Goal: Communication & Community: Connect with others

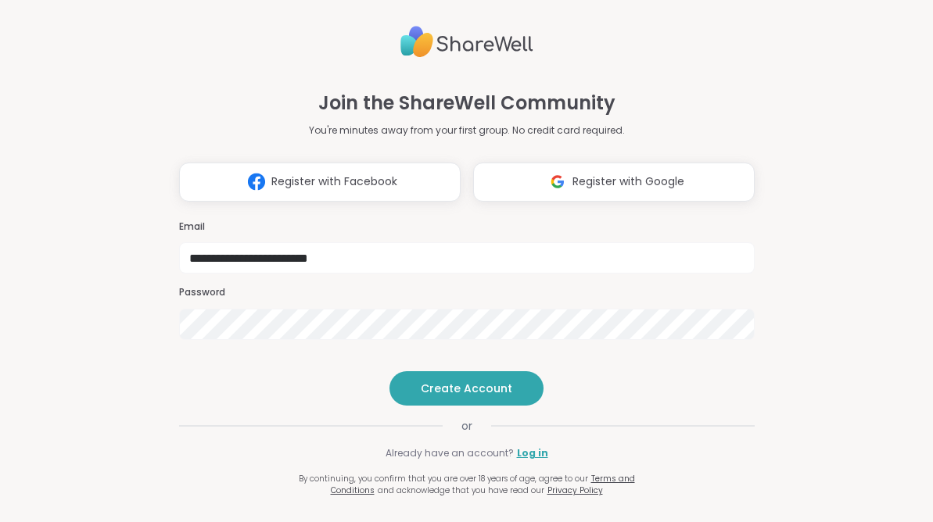
type input "**********"
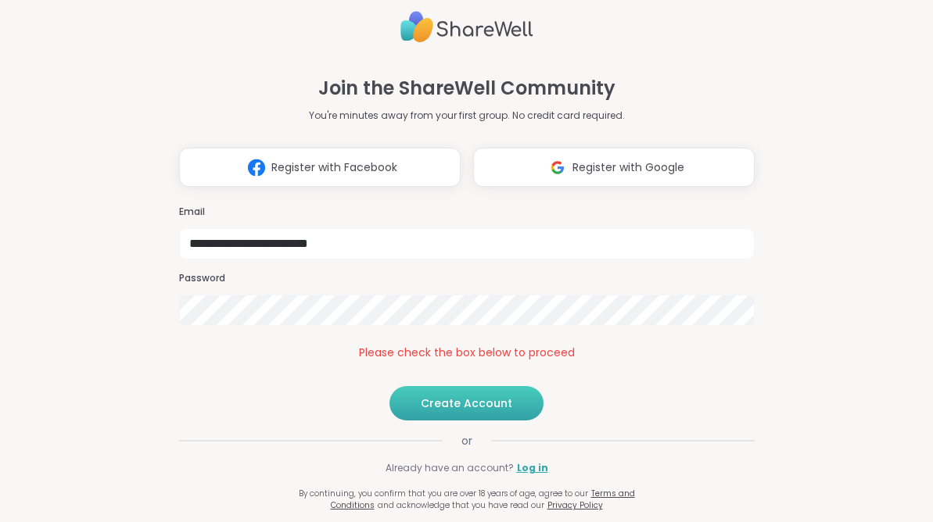
click at [431, 421] on button "Create Account" at bounding box center [466, 403] width 154 height 34
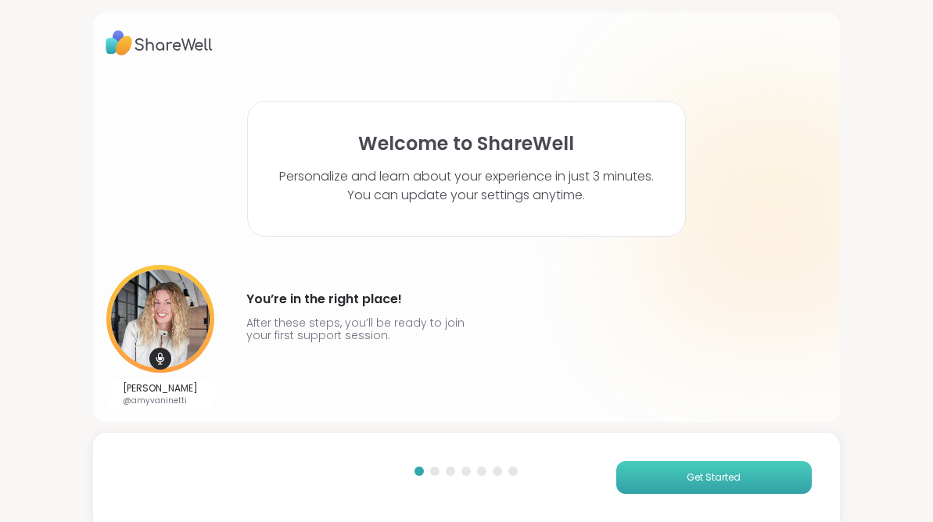
click at [730, 472] on span "Get Started" at bounding box center [714, 478] width 54 height 14
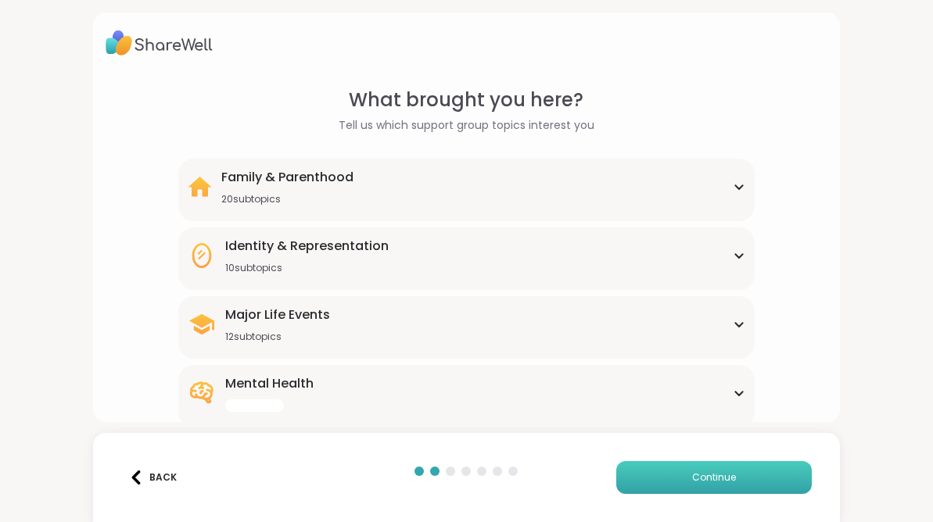
click at [730, 470] on button "Continue" at bounding box center [714, 477] width 196 height 33
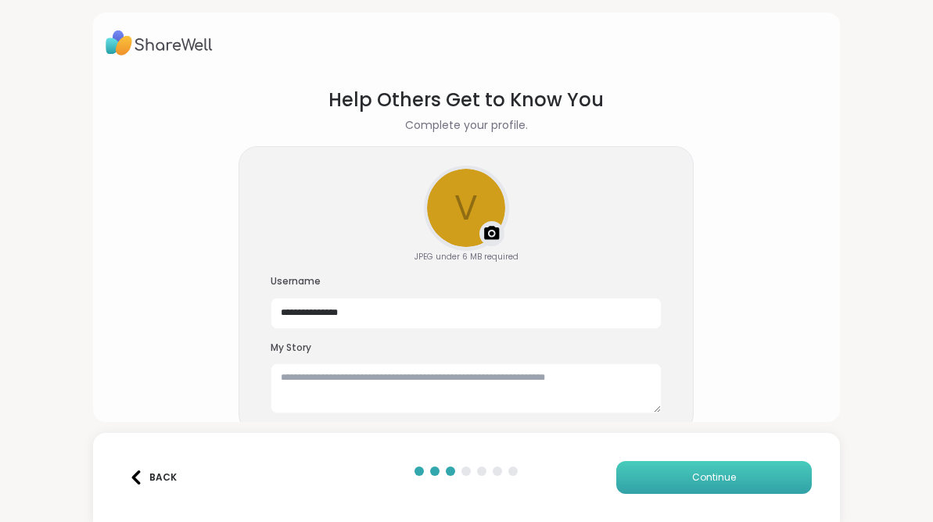
click at [730, 470] on button "Continue" at bounding box center [714, 477] width 196 height 33
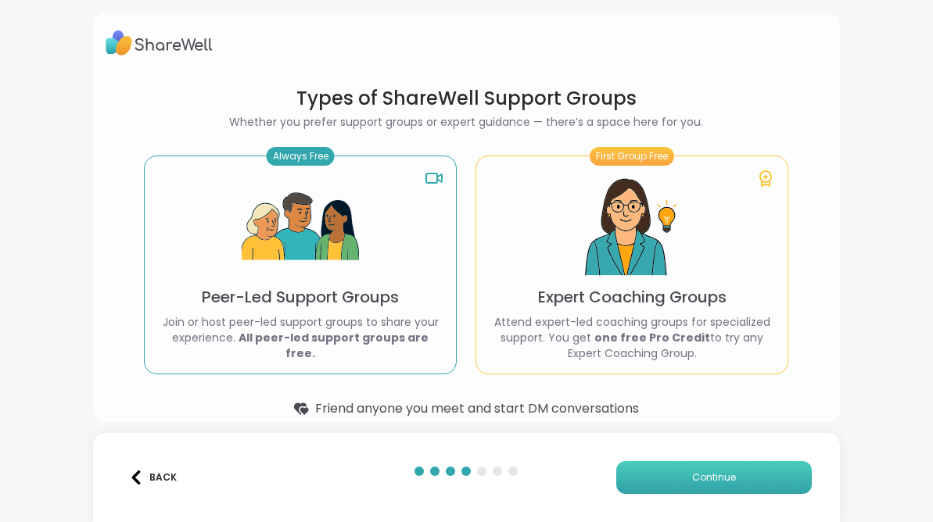
click at [730, 470] on button "Continue" at bounding box center [714, 477] width 196 height 33
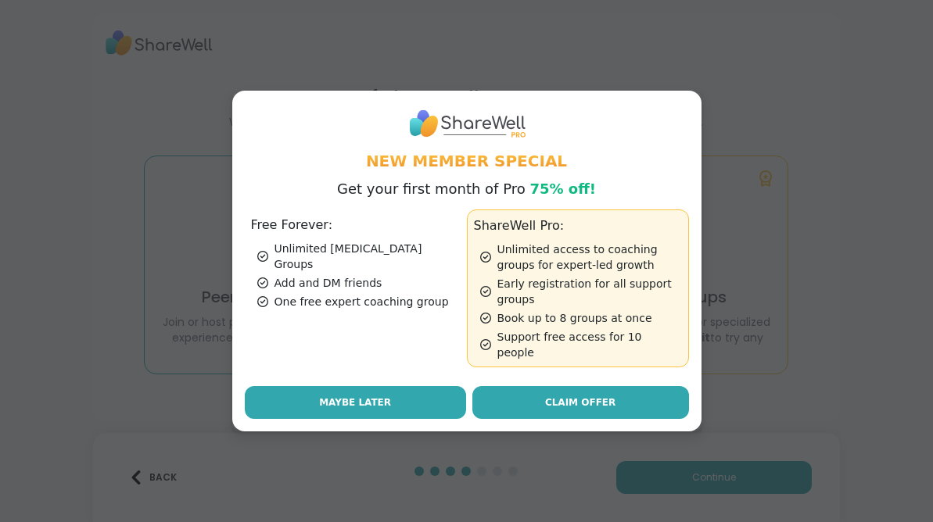
click at [439, 395] on button "Maybe Later" at bounding box center [355, 402] width 221 height 33
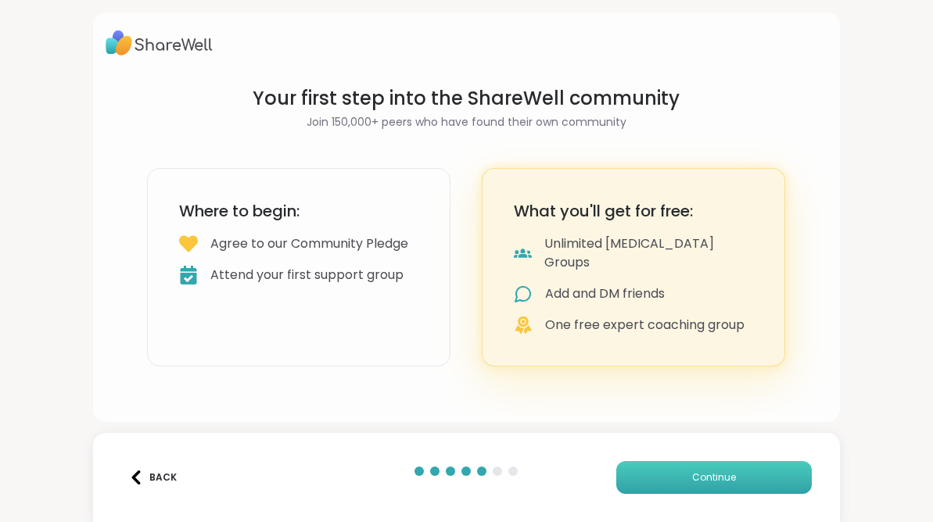
click at [673, 468] on button "Continue" at bounding box center [714, 477] width 196 height 33
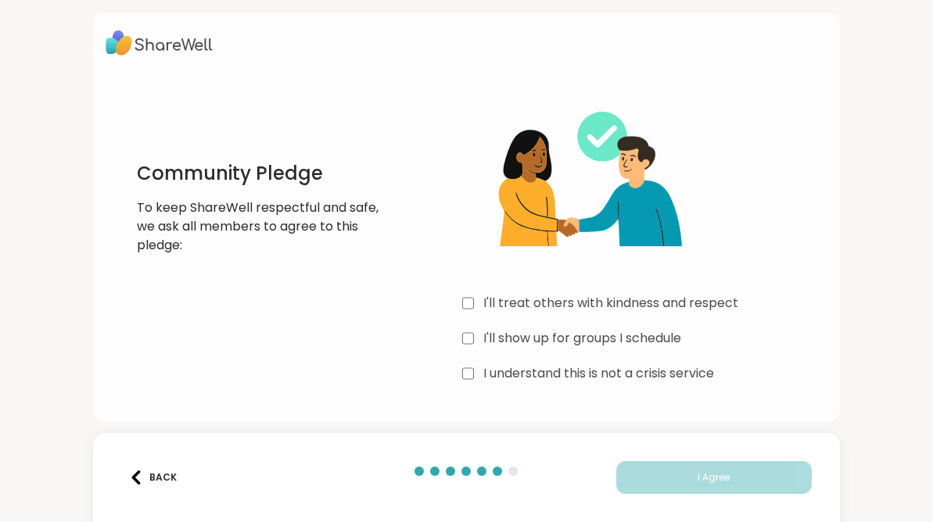
click at [601, 309] on label "I'll treat others with kindness and respect" at bounding box center [610, 303] width 255 height 19
click at [606, 329] on label "I'll show up for groups I schedule" at bounding box center [582, 338] width 198 height 19
click at [615, 364] on div "I'll treat others with kindness and respect I'll show up for groups I schedule …" at bounding box center [644, 236] width 365 height 301
click at [615, 375] on label "I understand this is not a crisis service" at bounding box center [598, 373] width 231 height 19
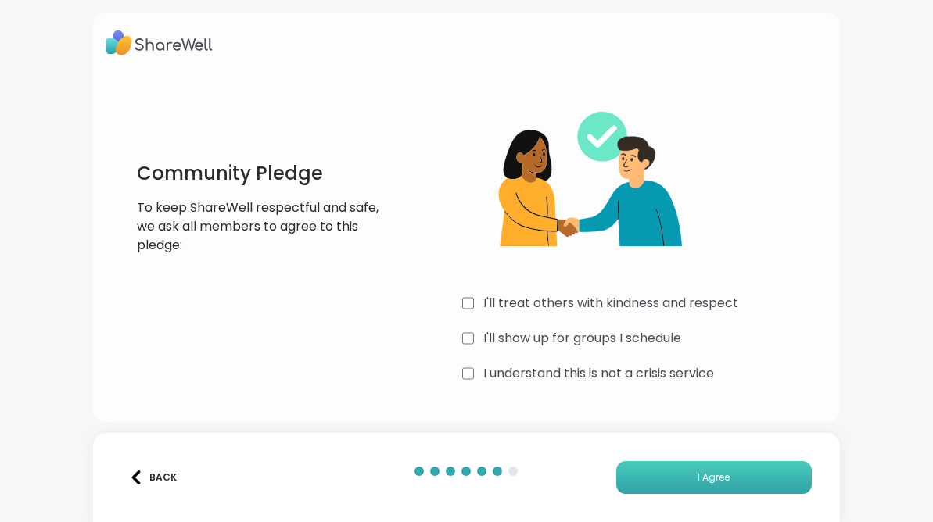
click at [687, 468] on button "I Agree" at bounding box center [714, 477] width 196 height 33
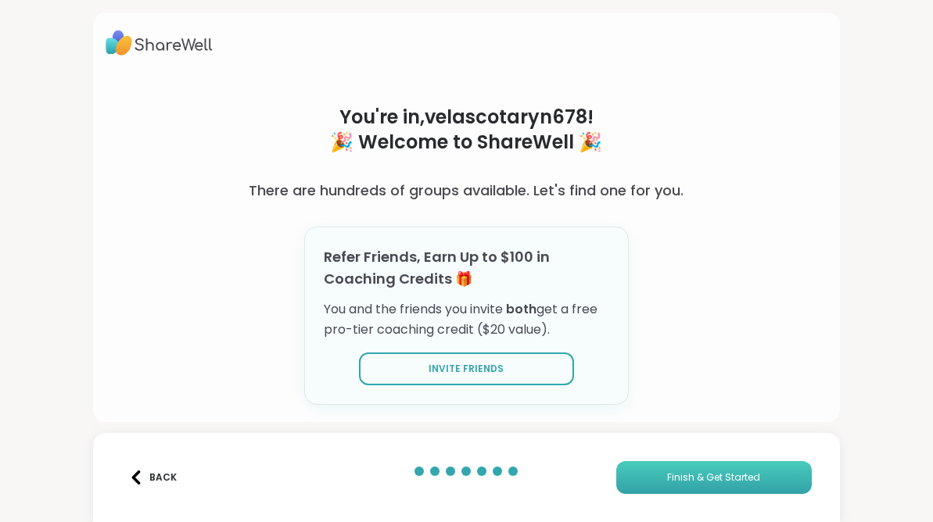
click at [676, 472] on span "Finish & Get Started" at bounding box center [713, 478] width 93 height 14
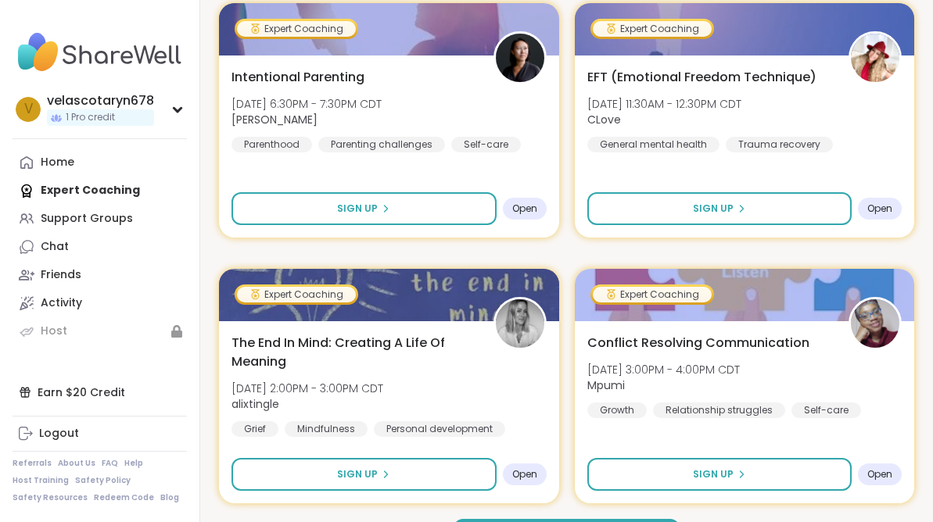
scroll to position [4607, 0]
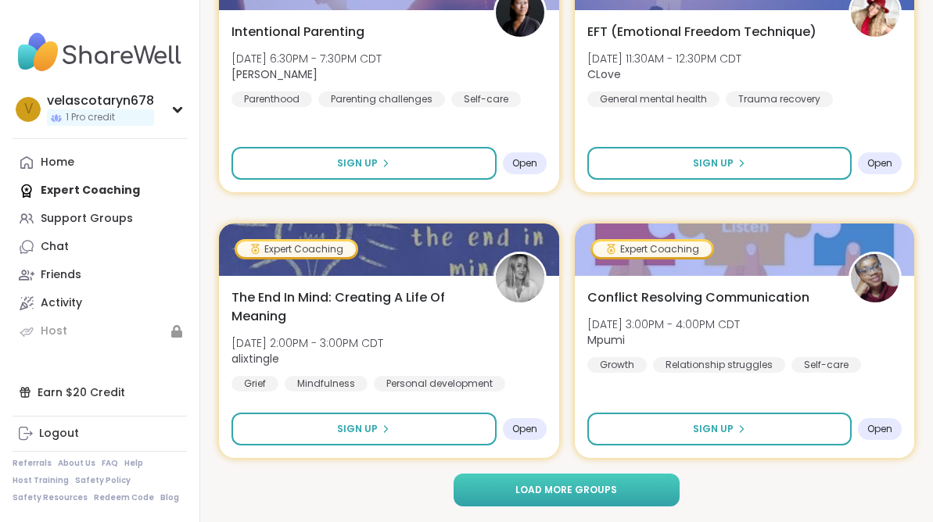
click at [639, 491] on button "Load more groups" at bounding box center [566, 490] width 225 height 33
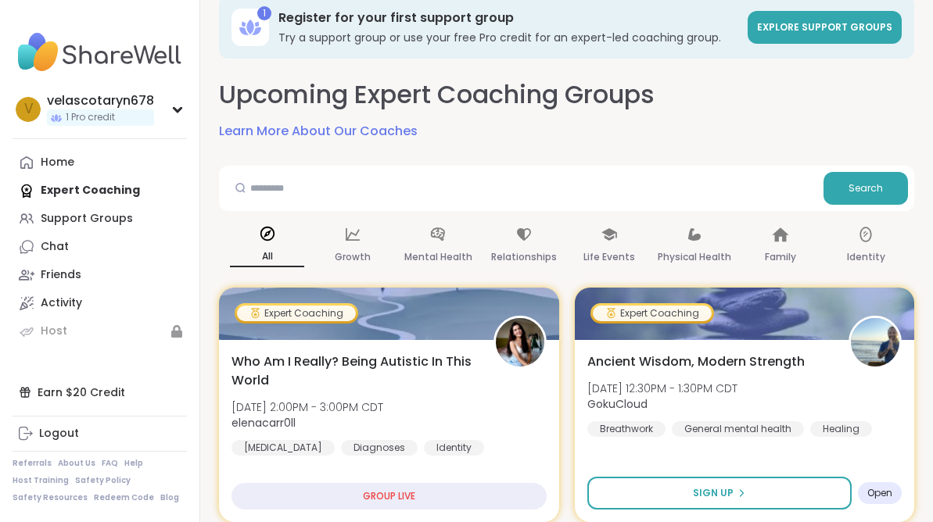
scroll to position [0, 0]
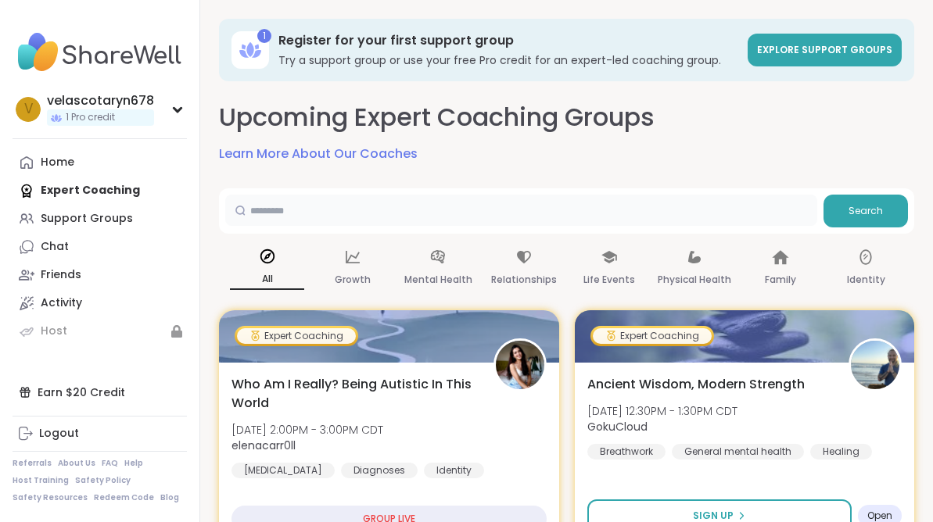
click at [612, 209] on input "text" at bounding box center [521, 210] width 592 height 31
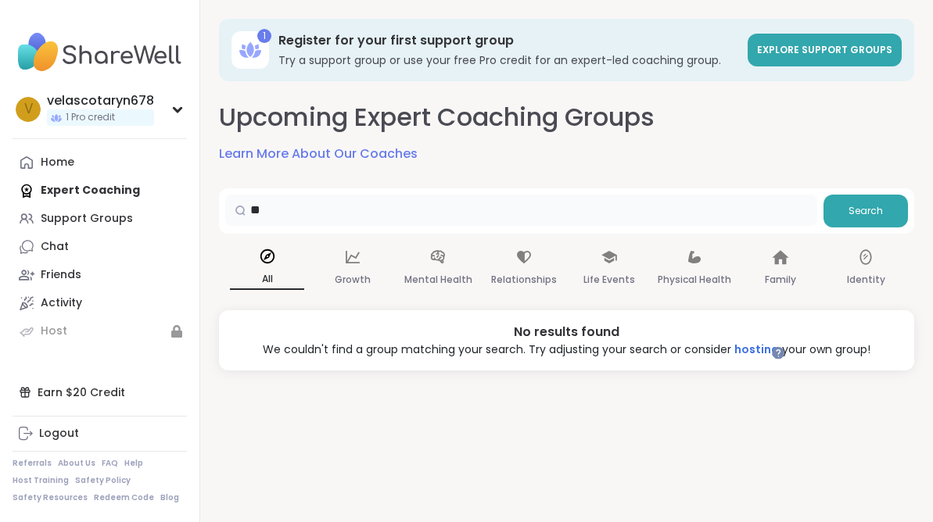
type input "*"
click at [372, 272] on div "Growth" at bounding box center [353, 269] width 74 height 58
click at [432, 264] on icon at bounding box center [437, 257] width 17 height 17
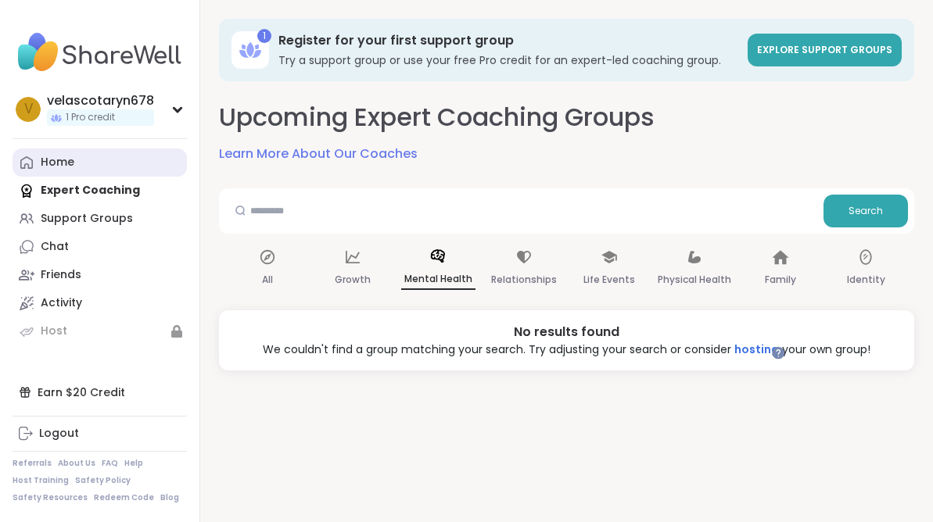
click at [113, 167] on link "Home" at bounding box center [100, 163] width 174 height 28
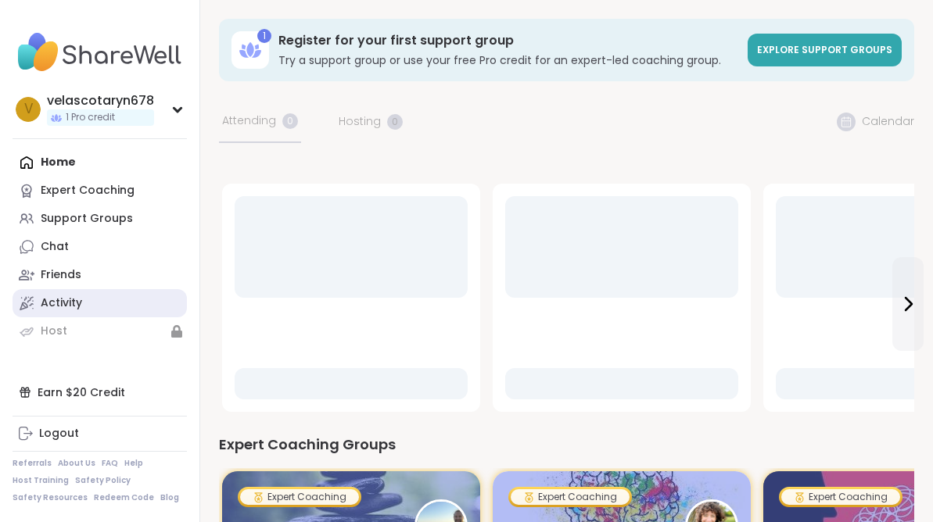
click at [117, 309] on link "Activity" at bounding box center [100, 303] width 174 height 28
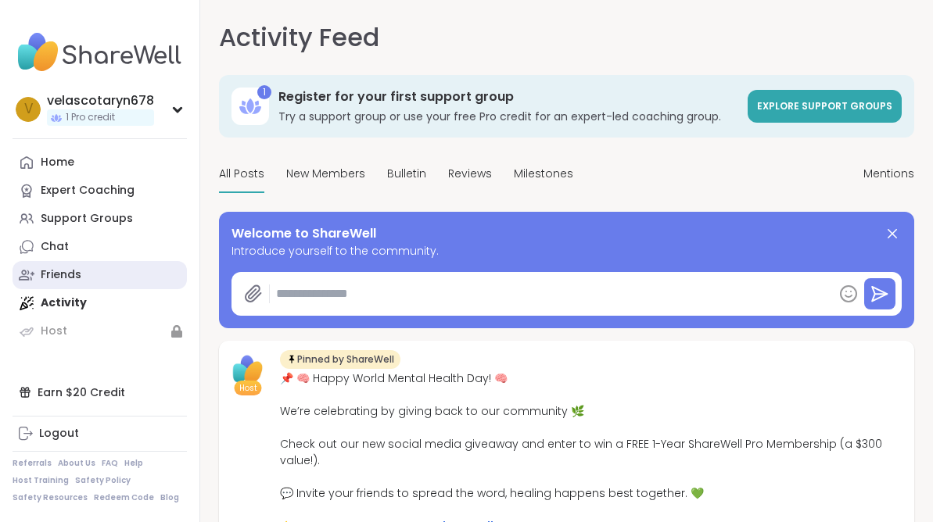
type textarea "*"
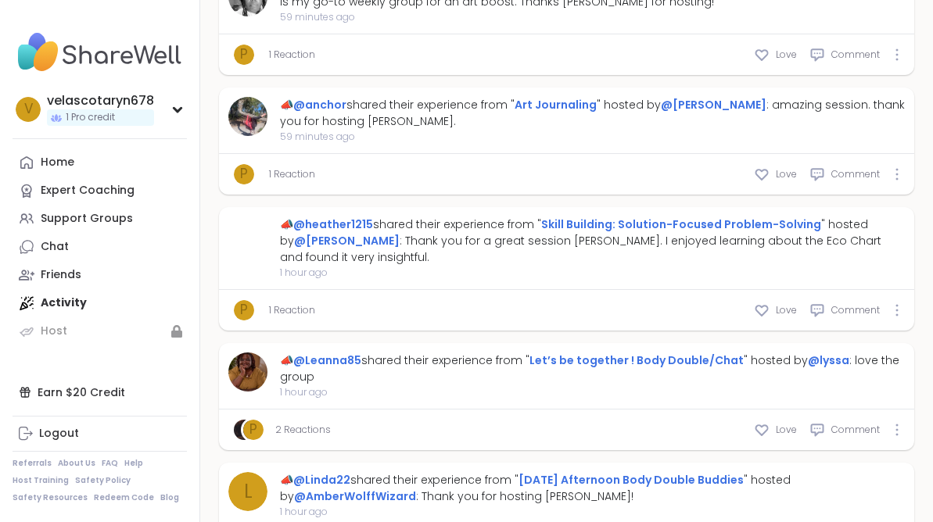
scroll to position [1534, 0]
click at [827, 352] on link "@lyssa" at bounding box center [828, 360] width 41 height 16
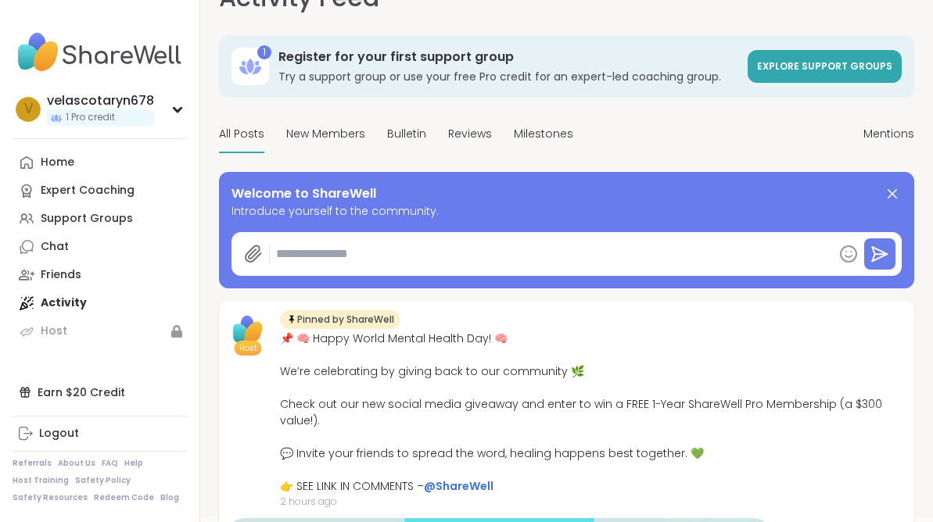
scroll to position [0, 0]
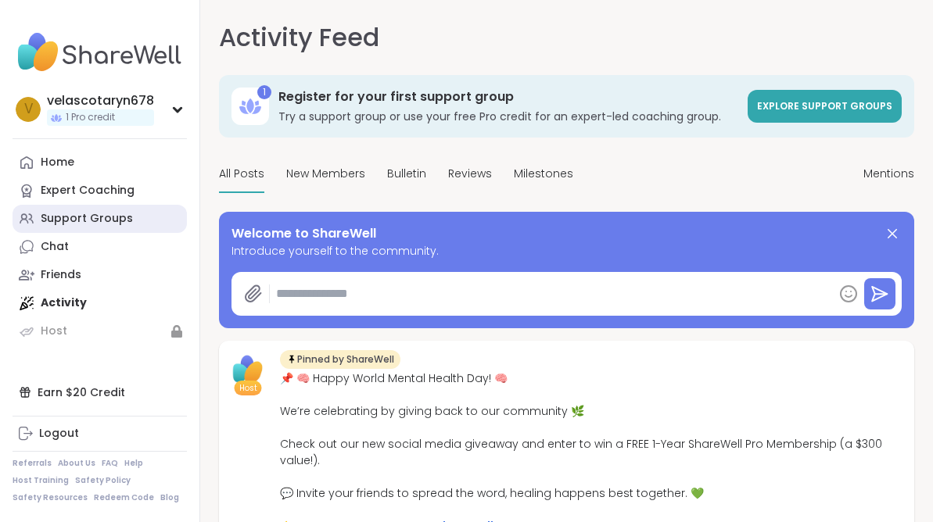
click at [138, 218] on link "Support Groups" at bounding box center [100, 219] width 174 height 28
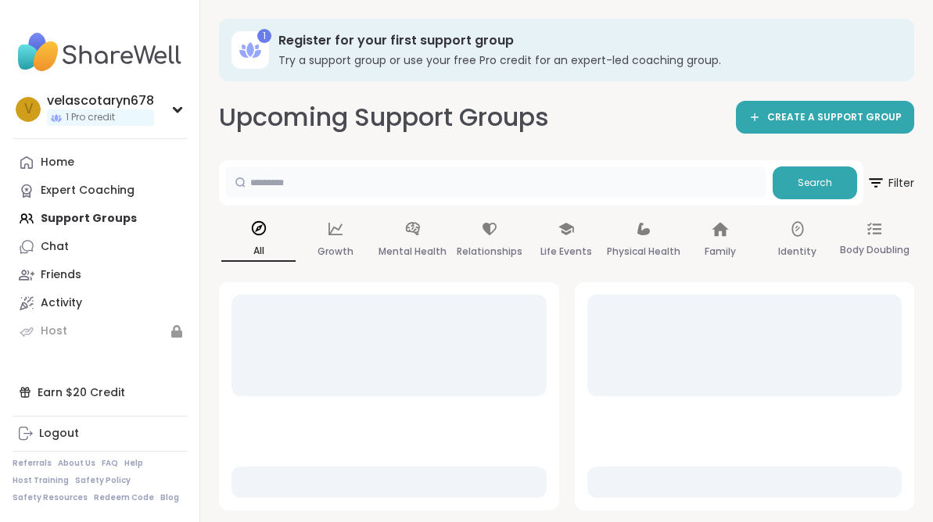
click at [283, 179] on input "text" at bounding box center [495, 182] width 541 height 31
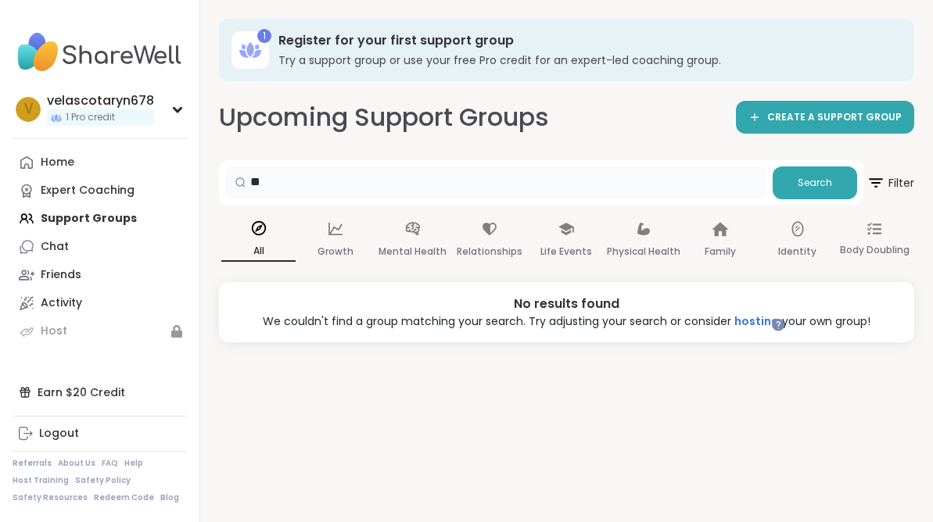
type input "*"
click at [256, 231] on icon at bounding box center [259, 228] width 14 height 14
click at [113, 215] on div "Home Expert Coaching Support Groups Chat Friends Activity Host" at bounding box center [100, 247] width 174 height 197
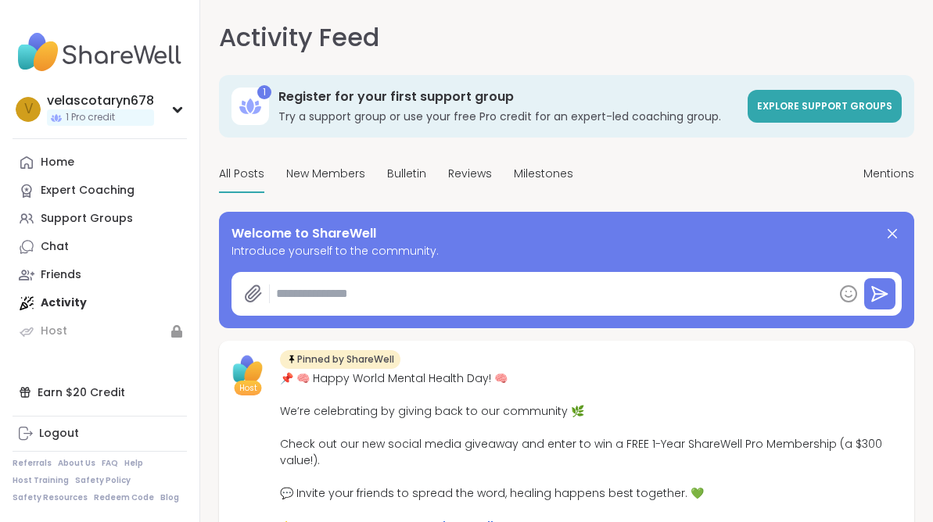
type textarea "*"
click at [116, 184] on div "Expert Coaching" at bounding box center [88, 191] width 94 height 16
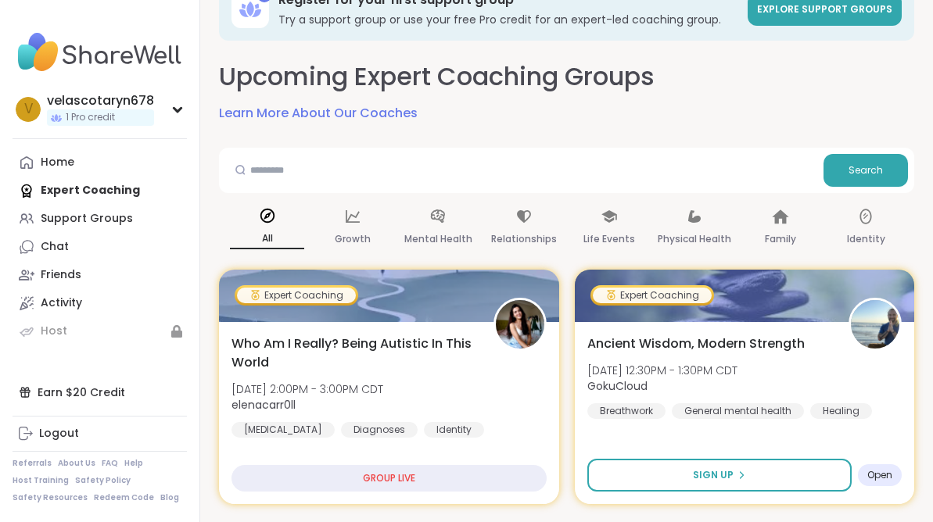
scroll to position [39, 0]
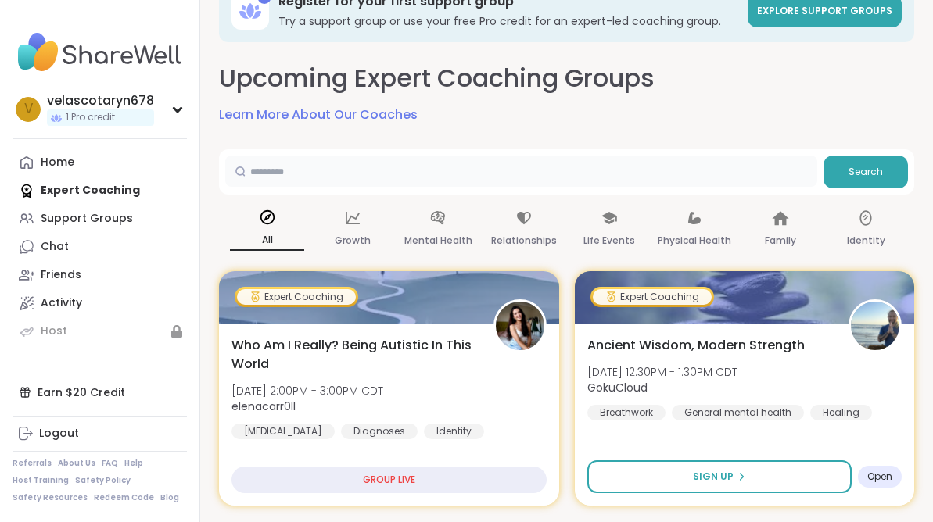
click at [419, 181] on input "text" at bounding box center [521, 171] width 592 height 31
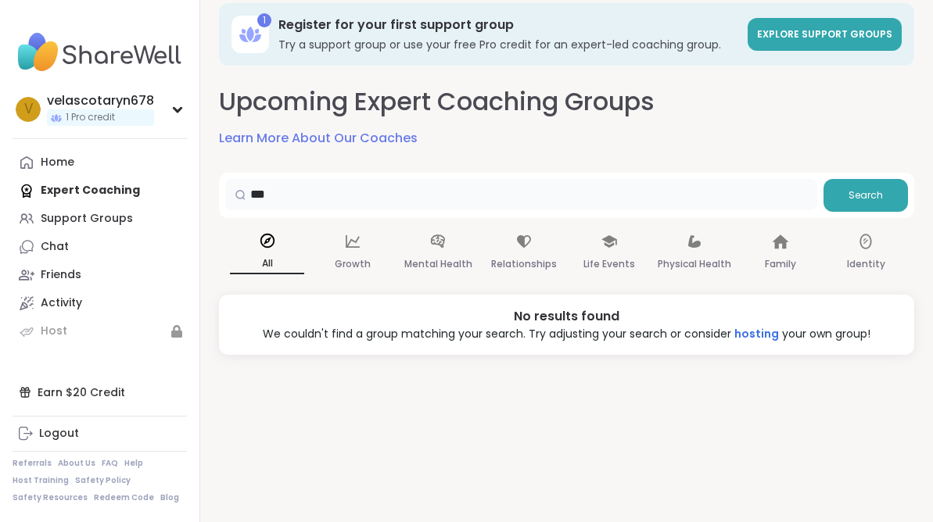
scroll to position [0, 0]
type input "*"
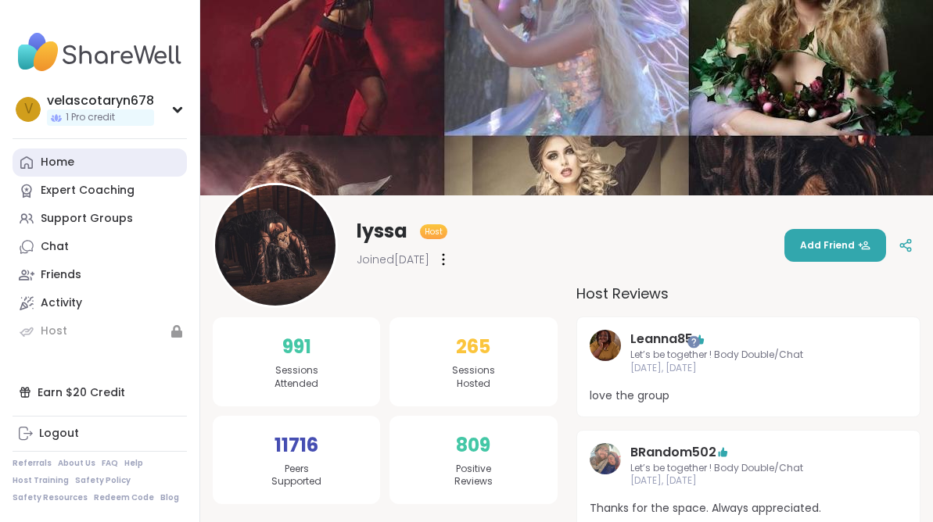
click at [70, 156] on div "Home" at bounding box center [58, 163] width 34 height 16
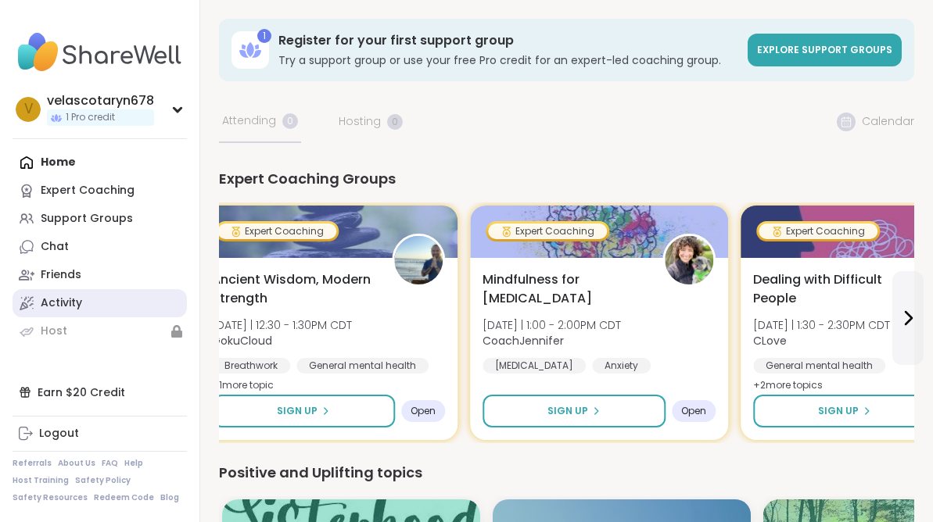
click at [142, 301] on link "Activity" at bounding box center [100, 303] width 174 height 28
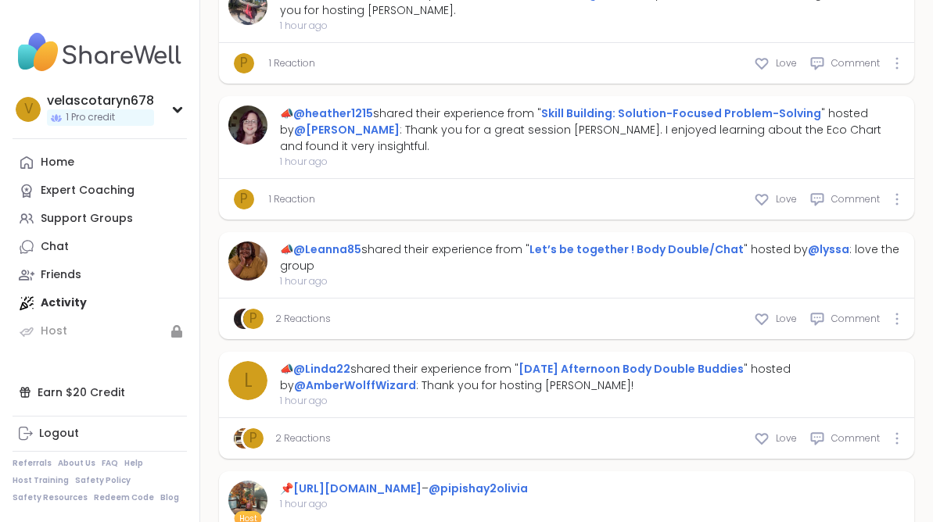
type textarea "*"
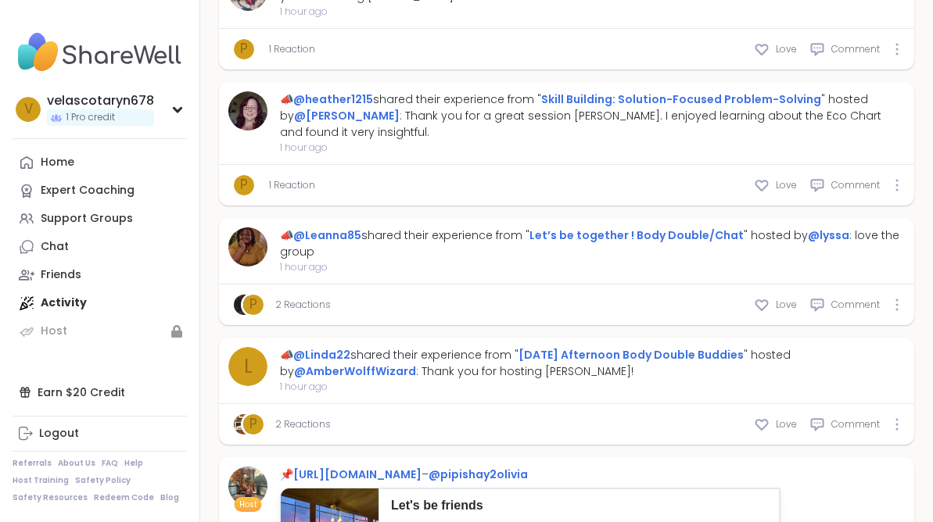
scroll to position [1656, 0]
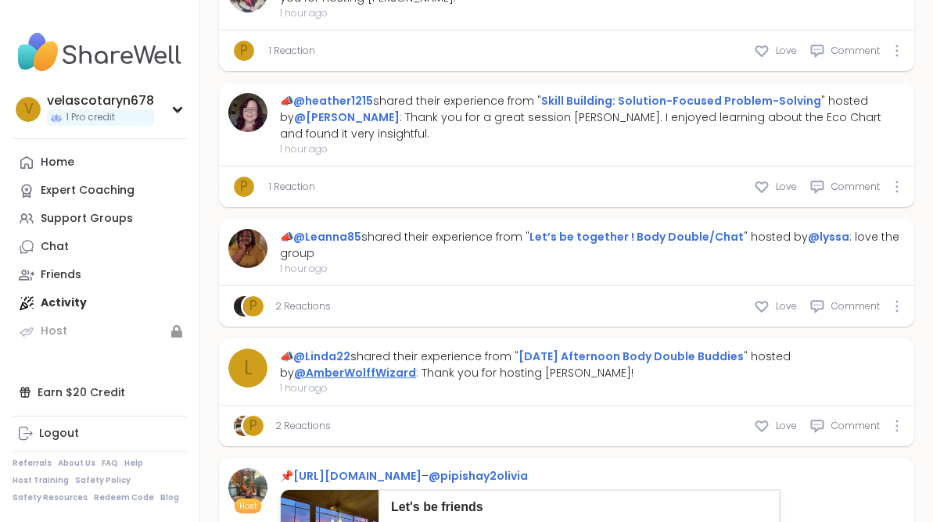
click at [373, 365] on link "@AmberWolffWizard" at bounding box center [355, 373] width 122 height 16
